Goal: Information Seeking & Learning: Learn about a topic

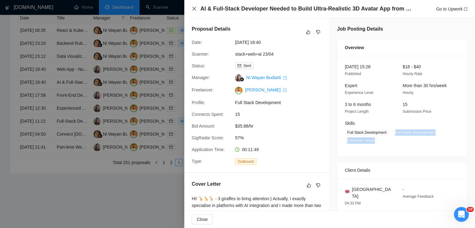
click at [194, 9] on icon "close" at bounding box center [194, 9] width 4 height 4
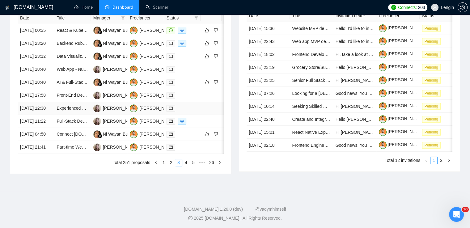
click at [86, 115] on td "Experienced Web App Developer for Legal SaaS" at bounding box center [72, 108] width 37 height 13
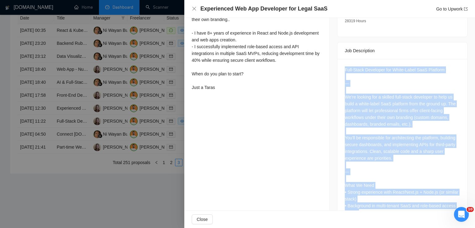
scroll to position [311, 0]
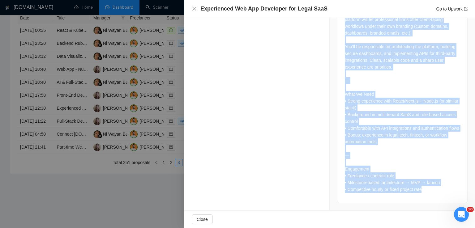
drag, startPoint x: 342, startPoint y: 62, endPoint x: 427, endPoint y: 191, distance: 154.6
click at [427, 191] on div "Full-Stack Developer for White-Label SaaS Platform ⸻ We’re looking for a skille…" at bounding box center [402, 85] width 130 height 235
copy div "Full-Stack Developer for White-Label SaaS Platform ⸻ We’re looking for a skille…"
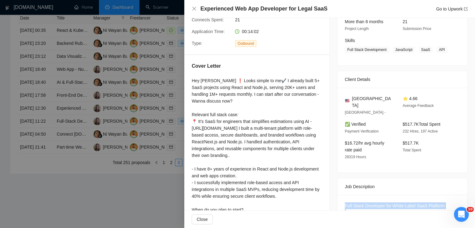
scroll to position [75, 0]
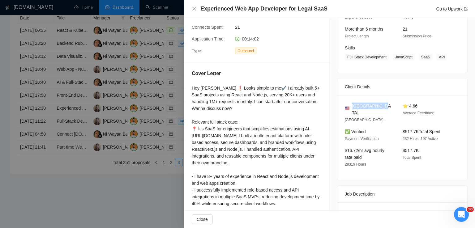
drag, startPoint x: 378, startPoint y: 108, endPoint x: 351, endPoint y: 107, distance: 26.6
click at [351, 107] on div "[GEOGRAPHIC_DATA]" at bounding box center [369, 110] width 48 height 14
copy span "[GEOGRAPHIC_DATA]"
drag, startPoint x: 440, startPoint y: 57, endPoint x: 391, endPoint y: 55, distance: 48.9
click at [391, 55] on span "Full Stack Development JavaScript SaaS API" at bounding box center [398, 57] width 106 height 7
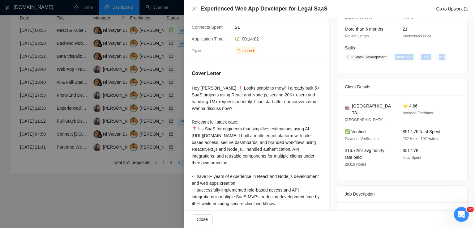
copy span "JavaScript SaaS API"
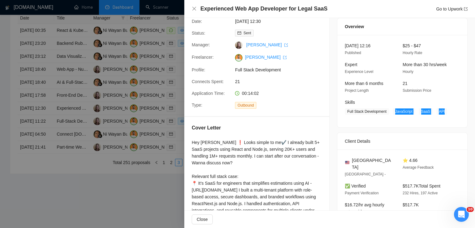
scroll to position [0, 0]
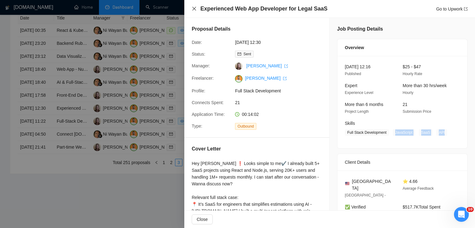
click at [195, 6] on icon "close" at bounding box center [194, 8] width 5 height 5
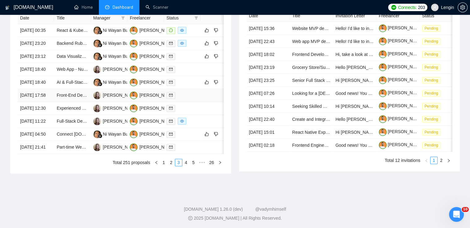
click at [72, 102] on td "Front-End Developer Needed to Build Custom Landing Page (Marketing Campaign)" at bounding box center [72, 95] width 37 height 13
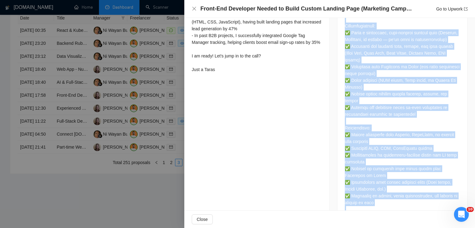
scroll to position [376, 0]
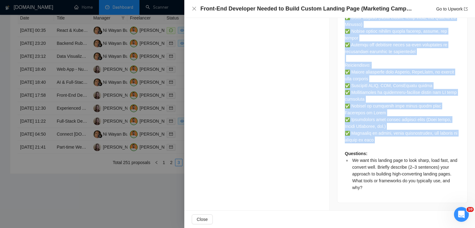
drag, startPoint x: 341, startPoint y: 97, endPoint x: 392, endPoint y: 144, distance: 68.8
click at [392, 144] on div "Questions: We want this landing page to look sharp, load fast, and convert well…" at bounding box center [402, 60] width 130 height 285
copy div "Lor Ipsumdolors: Am’co adipisc eli se doeiusmodte incid-utl etdolorem al enimad…"
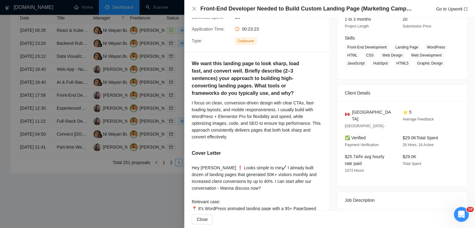
scroll to position [85, 0]
drag, startPoint x: 367, startPoint y: 115, endPoint x: 350, endPoint y: 115, distance: 17.0
click at [350, 115] on div "[GEOGRAPHIC_DATA]" at bounding box center [369, 116] width 48 height 14
copy span "[GEOGRAPHIC_DATA]"
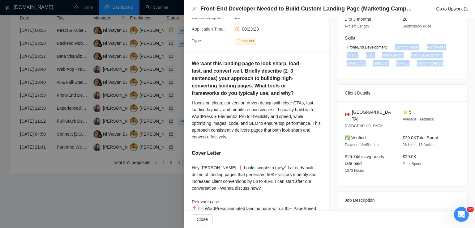
drag, startPoint x: 439, startPoint y: 66, endPoint x: 393, endPoint y: 46, distance: 49.8
click at [393, 46] on span "Front-End Development Landing Page WordPress HTML CSS Web Design Web Developmen…" at bounding box center [398, 55] width 106 height 23
copy span "Landing Page WordPress HTML CSS Web Design Web Development JavaScript HubSpot H…"
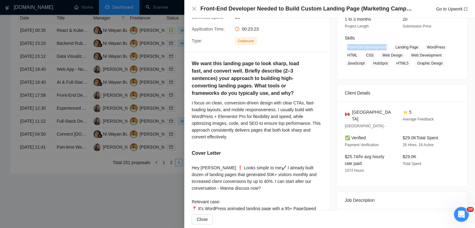
drag, startPoint x: 387, startPoint y: 46, endPoint x: 345, endPoint y: 46, distance: 41.5
click at [345, 46] on span "Front-End Development Landing Page WordPress HTML CSS Web Design Web Developmen…" at bounding box center [398, 55] width 106 height 23
copy span "Front-End Development"
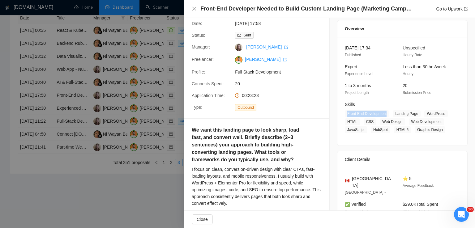
scroll to position [17, 0]
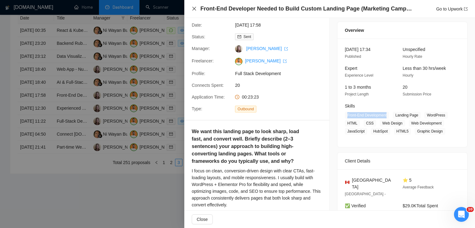
click at [192, 9] on icon "close" at bounding box center [194, 8] width 5 height 5
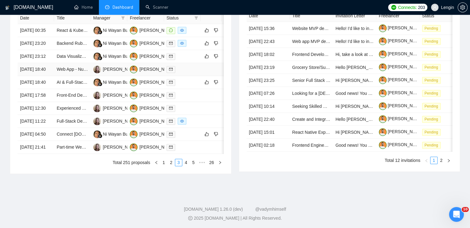
click at [84, 76] on td "Web App - Nutrition and Receipes" at bounding box center [72, 69] width 37 height 13
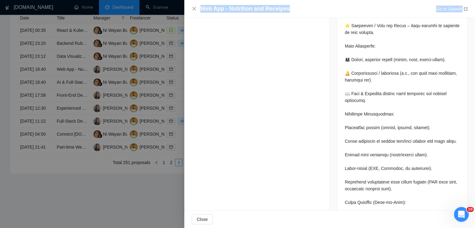
scroll to position [593, 0]
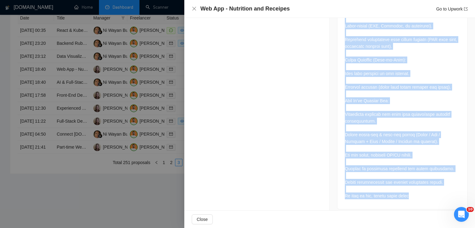
drag, startPoint x: 343, startPoint y: 52, endPoint x: 421, endPoint y: 194, distance: 162.3
copy div "Lo ipsu do sitam c adi eli. Se doei te i utlabor etdo magnaali enimadmi ven qui…"
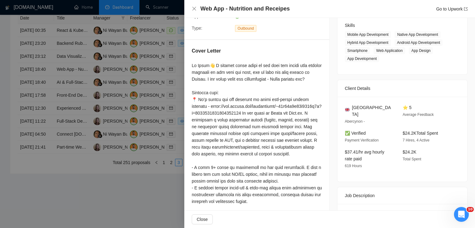
scroll to position [98, 0]
drag, startPoint x: 385, startPoint y: 109, endPoint x: 350, endPoint y: 110, distance: 34.3
click at [350, 110] on div "[GEOGRAPHIC_DATA]" at bounding box center [369, 112] width 48 height 14
copy span "[GEOGRAPHIC_DATA]"
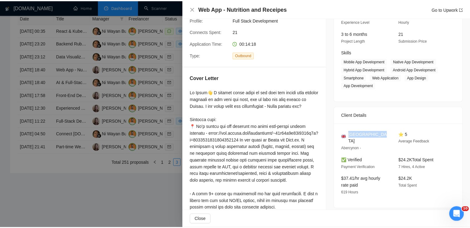
scroll to position [70, 0]
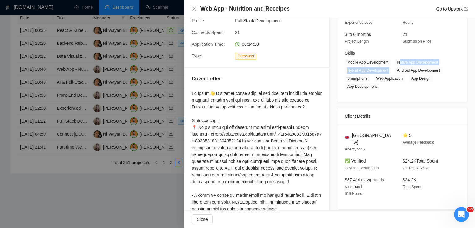
drag, startPoint x: 397, startPoint y: 62, endPoint x: 392, endPoint y: 73, distance: 12.5
click at [392, 73] on span "Mobile App Development Native App Development Hybrid App Development Android Ap…" at bounding box center [398, 74] width 106 height 31
drag, startPoint x: 397, startPoint y: 63, endPoint x: 381, endPoint y: 87, distance: 28.1
click at [381, 87] on span "Mobile App Development Native App Development Hybrid App Development Android Ap…" at bounding box center [398, 74] width 106 height 31
copy span "Native App Development Hybrid App Development Android App Development Smartphon…"
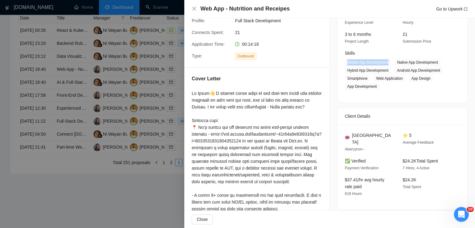
drag, startPoint x: 389, startPoint y: 62, endPoint x: 345, endPoint y: 65, distance: 44.0
click at [345, 65] on span "Mobile App Development" at bounding box center [368, 62] width 46 height 7
click at [195, 8] on icon "close" at bounding box center [194, 9] width 4 height 4
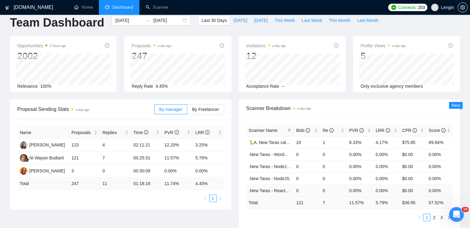
scroll to position [0, 0]
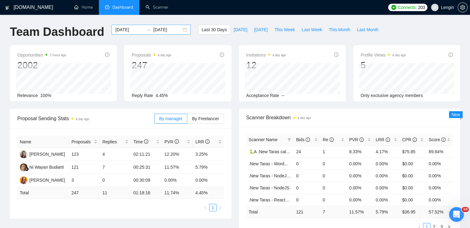
click at [181, 29] on div "[DATE] [DATE]" at bounding box center [151, 30] width 79 height 10
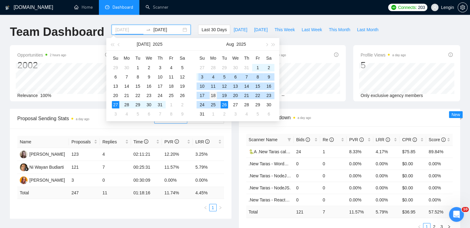
type input "[DATE]"
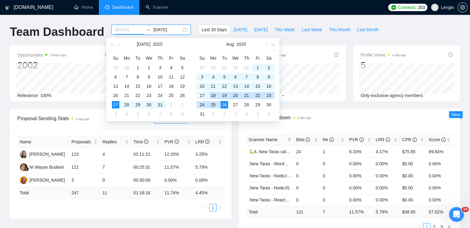
click at [214, 93] on div "18" at bounding box center [213, 95] width 7 height 7
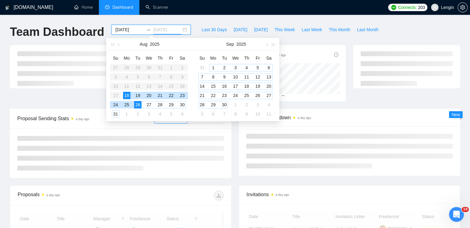
type input "[DATE]"
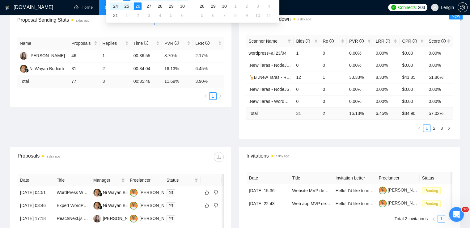
scroll to position [99, 0]
click at [232, 122] on div "Proposal Sending Stats a day ago By manager By Freelancer Name Proposals Replie…" at bounding box center [235, 78] width 458 height 137
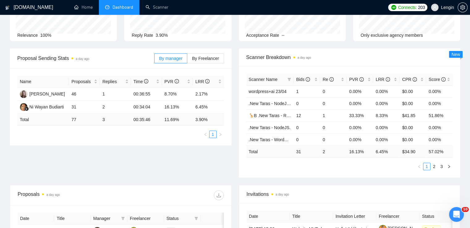
scroll to position [45, 0]
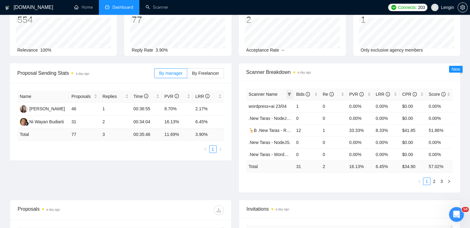
click at [288, 97] on span at bounding box center [289, 94] width 6 height 9
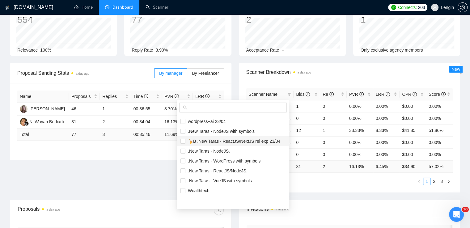
click at [218, 140] on span "🦒B .New Taras - ReactJS/NextJS rel exp 23/04" at bounding box center [233, 141] width 95 height 5
checkbox input "true"
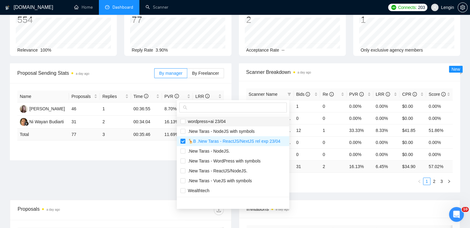
click at [223, 122] on span "wordpress+ai 23/04" at bounding box center [206, 121] width 41 height 5
checkbox input "true"
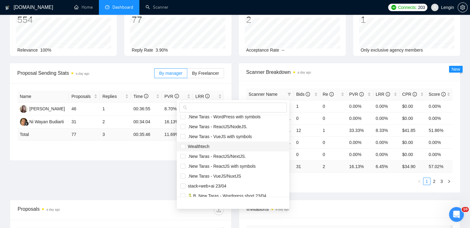
scroll to position [59, 0]
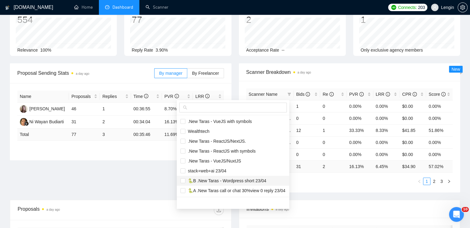
click at [207, 176] on li "🐍B .New Taras - Wordpress short 23/04" at bounding box center [233, 181] width 113 height 10
checkbox input "true"
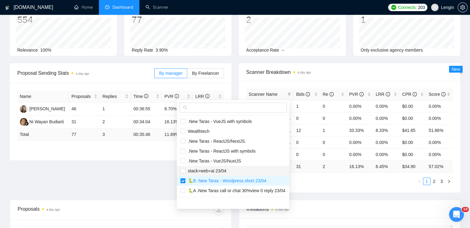
click at [198, 171] on span "stack+web+ai 23/04" at bounding box center [206, 171] width 41 height 5
checkbox input "true"
click at [205, 190] on span "🐍A .New Taras call or chat 30%view 0 reply 23/04" at bounding box center [236, 190] width 100 height 5
checkbox input "true"
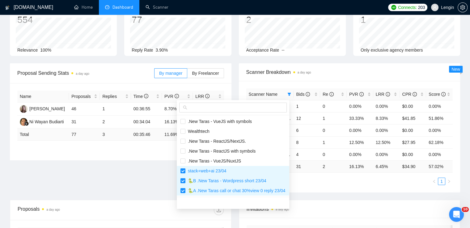
click at [146, 180] on div "Proposal Sending Stats a day ago By manager By Freelancer Name Proposals Replie…" at bounding box center [235, 131] width 458 height 137
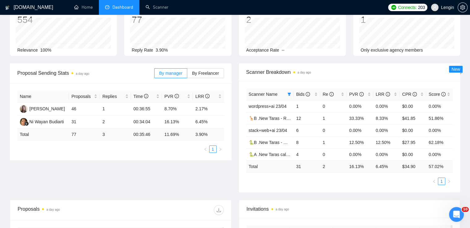
scroll to position [0, 0]
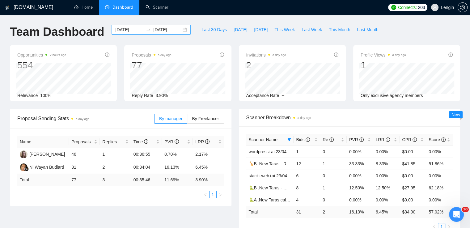
click at [182, 30] on div "[DATE] [DATE]" at bounding box center [151, 30] width 79 height 10
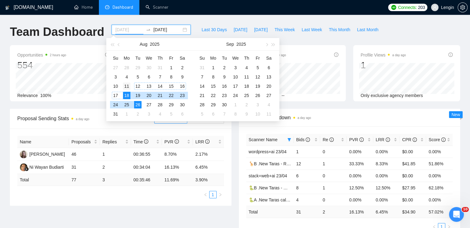
type input "[DATE]"
click at [126, 85] on div "11" at bounding box center [126, 86] width 7 height 7
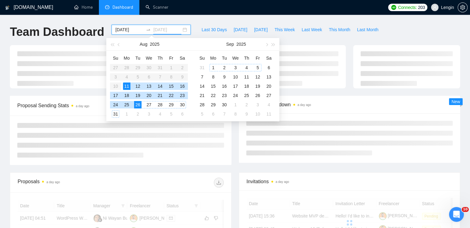
type input "[DATE]"
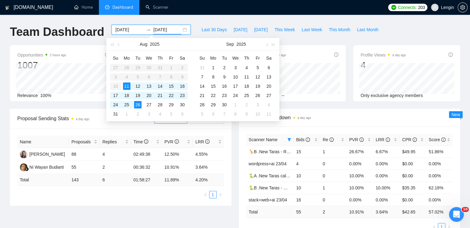
click at [230, 155] on div "Name Proposals Replies Time PVR LRR [PERSON_NAME] 88 4 02:49:38 12.50% 4.55% Ni…" at bounding box center [121, 167] width 222 height 77
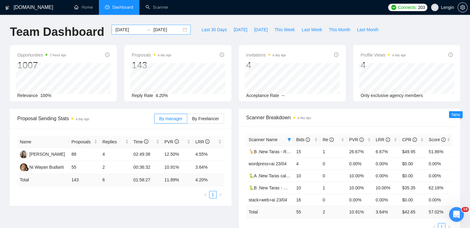
click at [179, 28] on div "[DATE] [DATE]" at bounding box center [151, 30] width 79 height 10
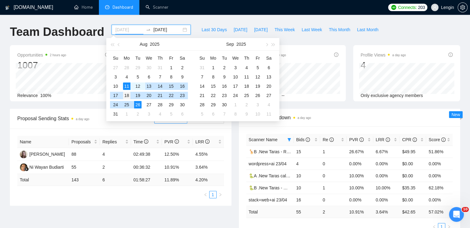
type input "[DATE]"
click at [127, 93] on div "18" at bounding box center [126, 95] width 7 height 7
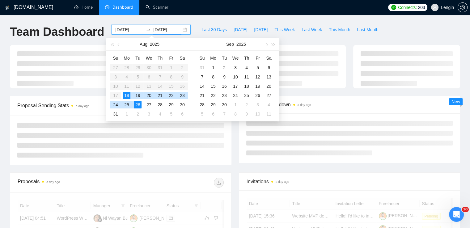
type input "[DATE]"
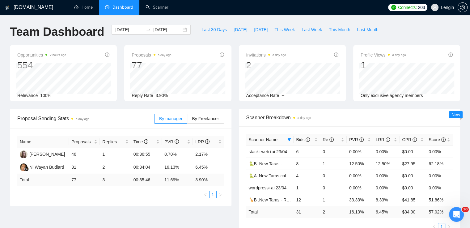
click at [240, 156] on div "Scanner Name Bids Re PVR LRR CPR Score stack+web+ai 23/04 6 0 0.00% 0.00% $0.00…" at bounding box center [350, 183] width 222 height 112
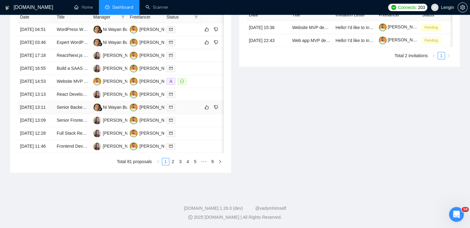
scroll to position [304, 0]
click at [195, 165] on link "5" at bounding box center [195, 161] width 7 height 7
click at [211, 165] on link "9" at bounding box center [212, 161] width 7 height 7
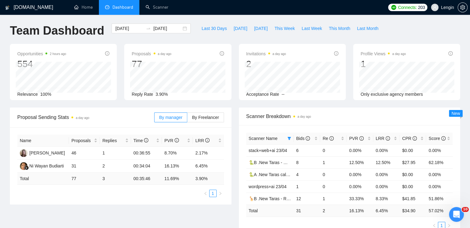
scroll to position [0, 0]
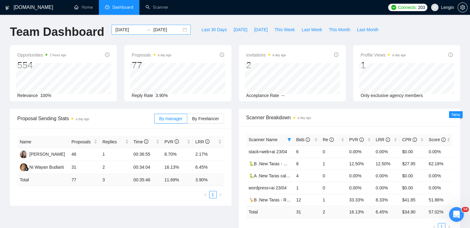
click at [180, 30] on div "[DATE] [DATE]" at bounding box center [151, 30] width 79 height 10
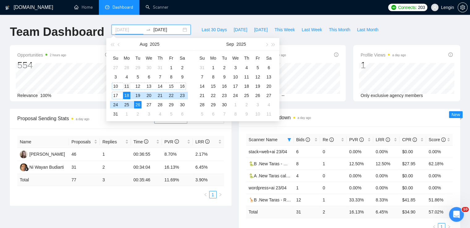
type input "[DATE]"
click at [125, 85] on div "11" at bounding box center [126, 86] width 7 height 7
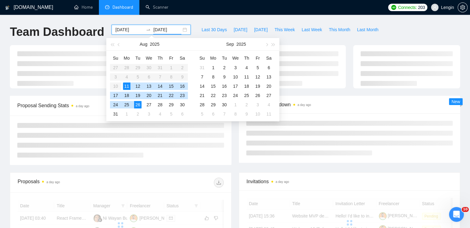
type input "[DATE]"
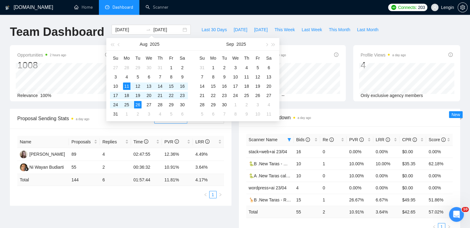
click at [235, 142] on div "Scanner Breakdown a day ago Scanner Name Bids Re PVR LRR CPR Score stack+web+ai…" at bounding box center [349, 173] width 229 height 129
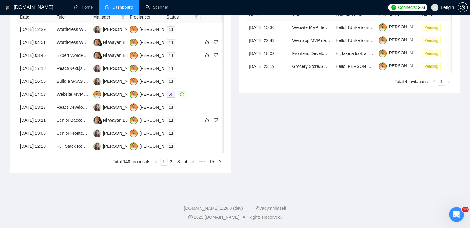
scroll to position [289, 0]
click at [178, 165] on link "3" at bounding box center [178, 161] width 7 height 7
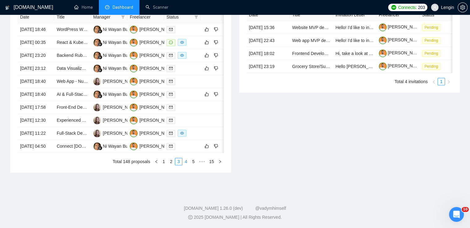
click at [187, 165] on link "4" at bounding box center [186, 161] width 7 height 7
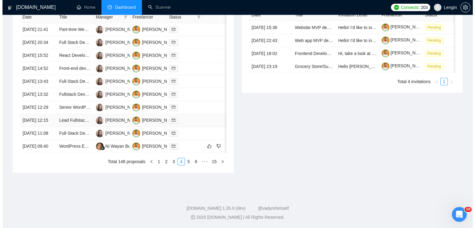
scroll to position [290, 0]
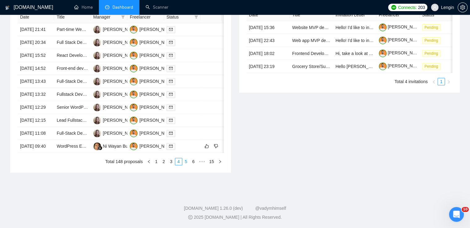
click at [186, 165] on link "5" at bounding box center [186, 161] width 7 height 7
click at [196, 165] on link "7" at bounding box center [193, 161] width 7 height 7
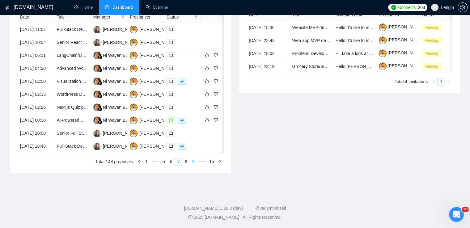
click at [194, 165] on link "9" at bounding box center [193, 161] width 7 height 7
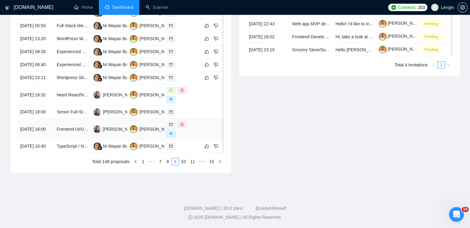
click at [71, 140] on td "Frontend UI/UX Component Dev (React / Next.js)" at bounding box center [72, 129] width 37 height 21
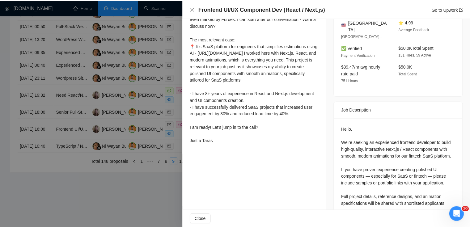
scroll to position [0, 0]
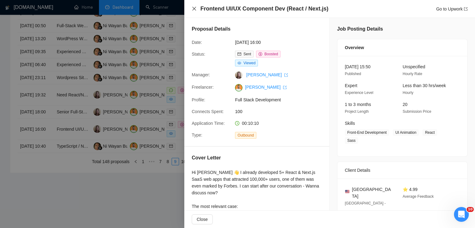
click at [192, 7] on icon "close" at bounding box center [194, 8] width 5 height 5
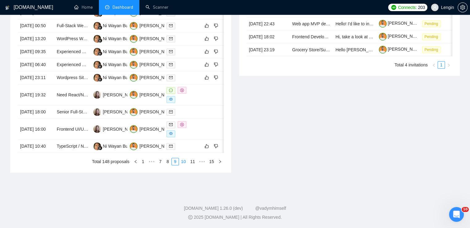
click at [182, 165] on link "10" at bounding box center [183, 161] width 9 height 7
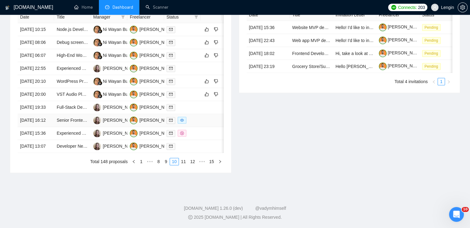
click at [67, 127] on td "Senior Frontend Developer" at bounding box center [72, 120] width 37 height 13
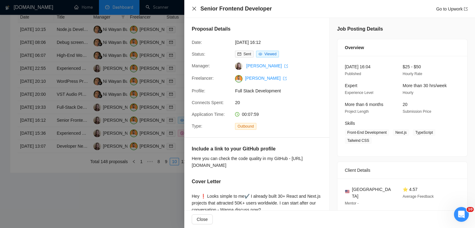
click at [194, 11] on icon "close" at bounding box center [194, 8] width 5 height 5
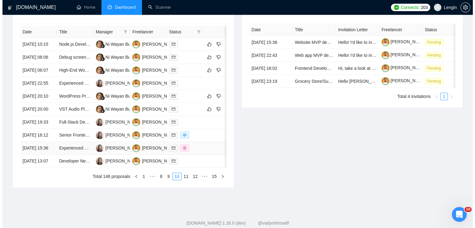
scroll to position [247, 0]
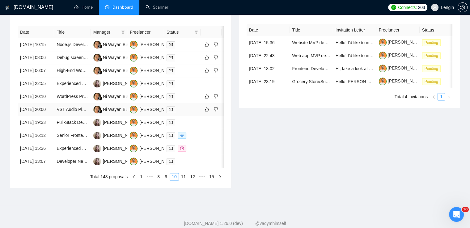
click at [85, 116] on td "VST Audio Plugins with Juce Coaching" at bounding box center [72, 109] width 37 height 13
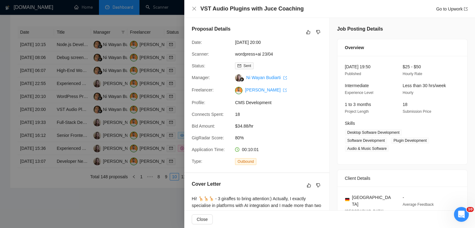
scroll to position [128, 0]
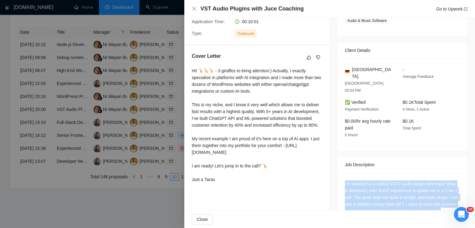
drag, startPoint x: 457, startPoint y: 192, endPoint x: 337, endPoint y: 159, distance: 124.8
click at [337, 173] on div "I’m looking for a skilled VST3 audio plugin developer (Mac & Windows) with JUCE…" at bounding box center [402, 198] width 130 height 51
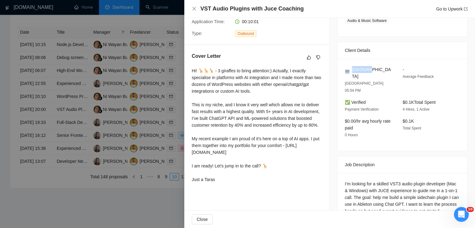
drag, startPoint x: 370, startPoint y: 62, endPoint x: 349, endPoint y: 61, distance: 21.4
click at [349, 66] on div "[GEOGRAPHIC_DATA]" at bounding box center [369, 73] width 48 height 14
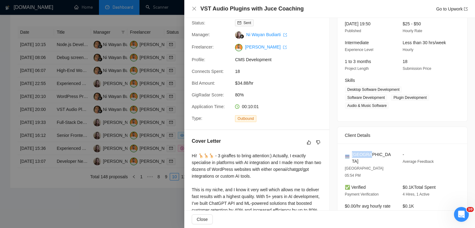
scroll to position [42, 0]
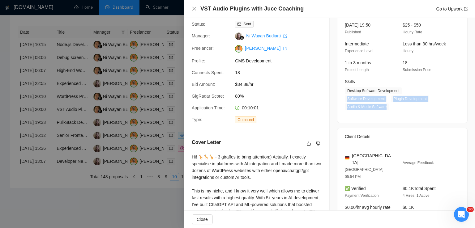
drag, startPoint x: 427, startPoint y: 100, endPoint x: 405, endPoint y: 93, distance: 23.2
click at [405, 93] on span "Desktop Software Development Software Development Plugin Development Audio & Mu…" at bounding box center [398, 99] width 106 height 23
drag, startPoint x: 397, startPoint y: 92, endPoint x: 344, endPoint y: 92, distance: 53.2
click at [345, 92] on span "Desktop Software Development" at bounding box center [373, 91] width 57 height 7
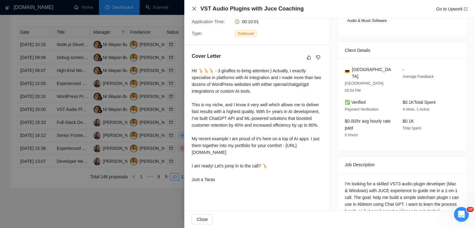
click at [193, 8] on icon "close" at bounding box center [194, 9] width 4 height 4
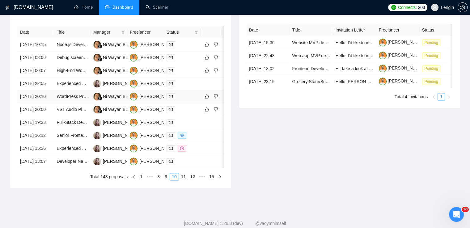
click at [80, 103] on td "WordPress Project" at bounding box center [72, 96] width 37 height 13
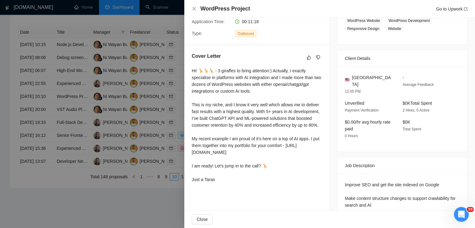
scroll to position [205, 0]
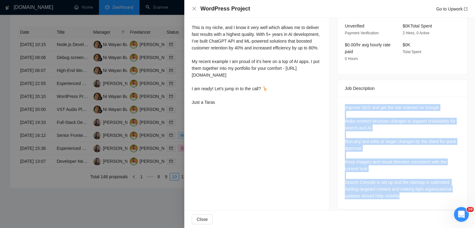
drag, startPoint x: 341, startPoint y: 98, endPoint x: 413, endPoint y: 199, distance: 124.3
click at [413, 199] on div "Improve SEO and get the site indexed on Google Make content structure changes t…" at bounding box center [402, 153] width 130 height 113
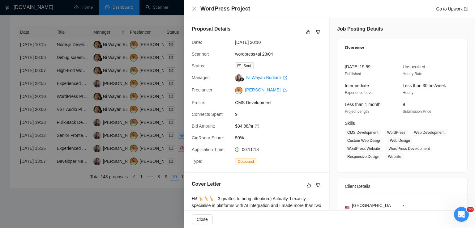
scroll to position [29, 0]
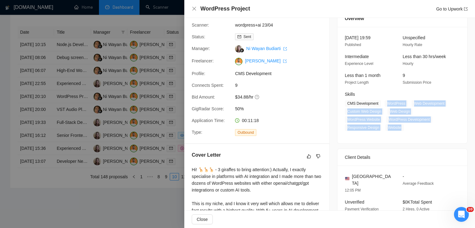
drag, startPoint x: 400, startPoint y: 128, endPoint x: 383, endPoint y: 105, distance: 28.9
click at [383, 105] on span "CMS Development WordPress Web Development Custom Web Design Web Design WordPres…" at bounding box center [398, 115] width 106 height 31
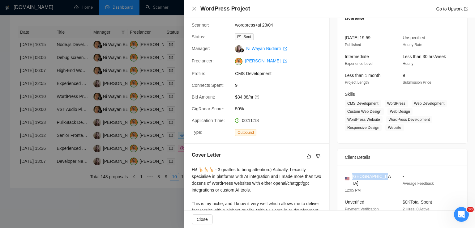
drag, startPoint x: 378, startPoint y: 178, endPoint x: 351, endPoint y: 176, distance: 26.7
click at [351, 176] on div "[GEOGRAPHIC_DATA]" at bounding box center [369, 180] width 48 height 14
